Goal: Find specific page/section: Find specific page/section

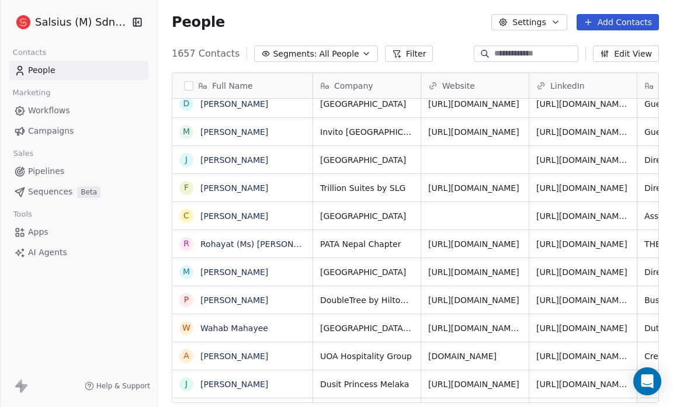
click at [44, 169] on span "Pipelines" at bounding box center [46, 171] width 36 height 12
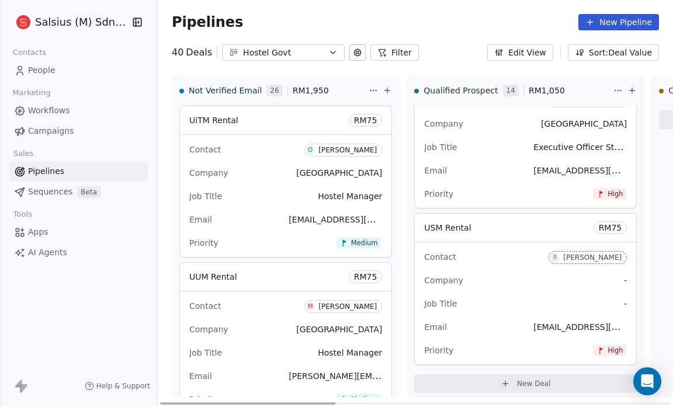
click at [201, 122] on span "UiTM Rental" at bounding box center [213, 120] width 49 height 9
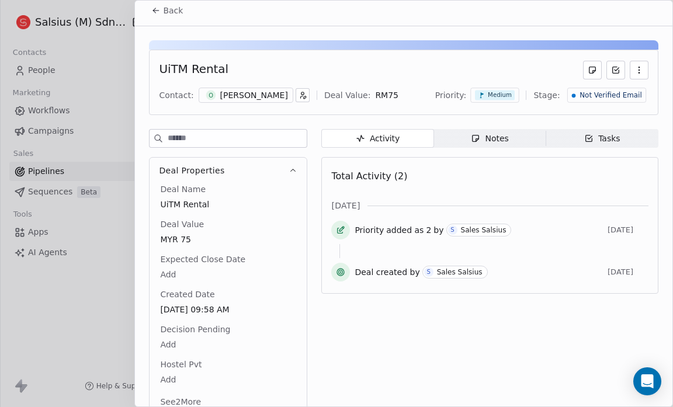
scroll to position [18, 0]
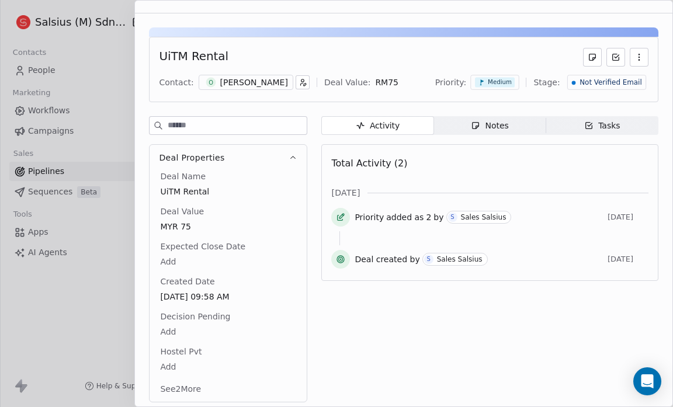
click at [188, 382] on button "See 2 More" at bounding box center [180, 389] width 55 height 21
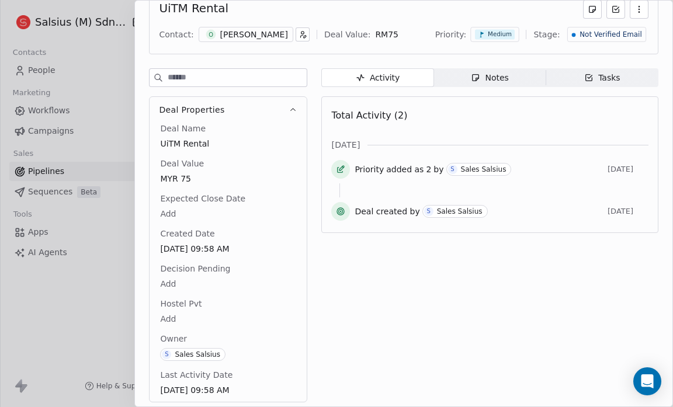
click at [168, 38] on div "Contact:" at bounding box center [176, 35] width 34 height 12
click at [167, 33] on div "Contact:" at bounding box center [176, 35] width 34 height 12
